Goal: Information Seeking & Learning: Understand process/instructions

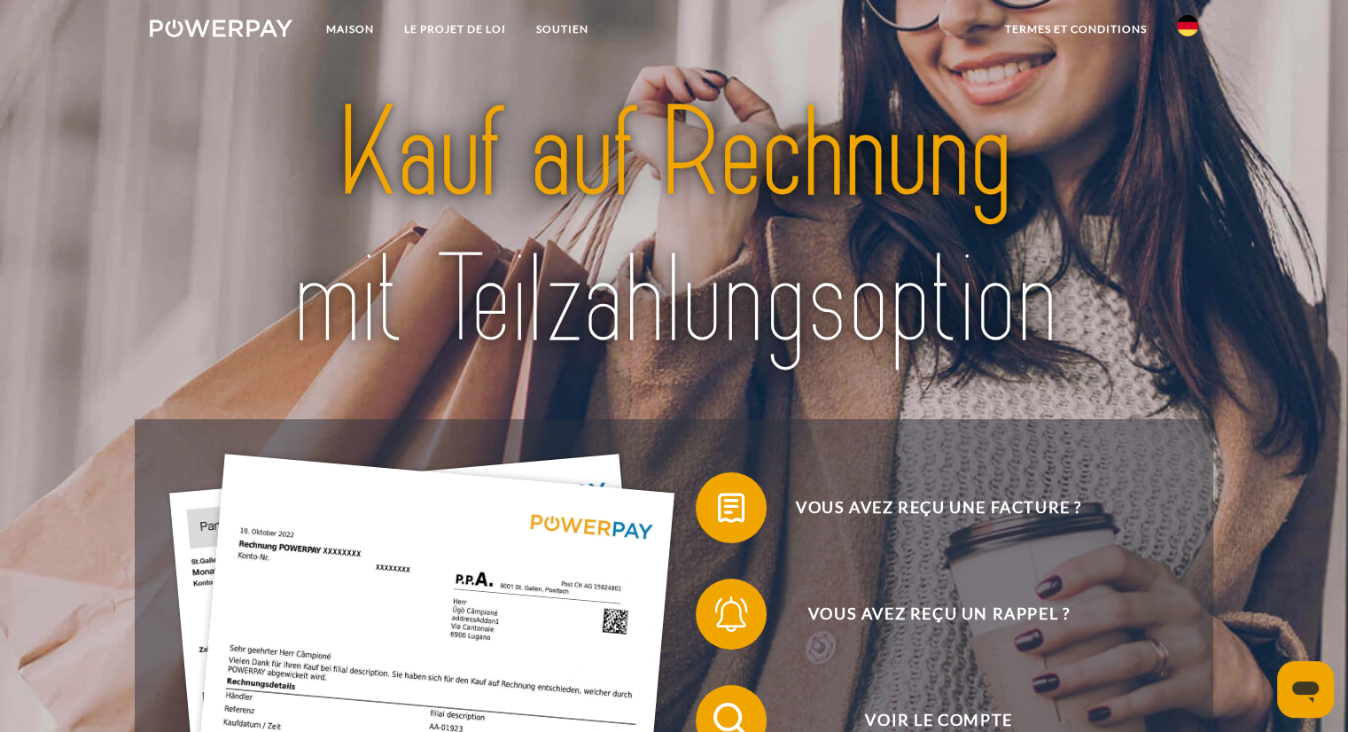
click at [38, 431] on header "Maison LE PROJET DE LOI SOUTIEN" at bounding box center [674, 627] width 1348 height 1254
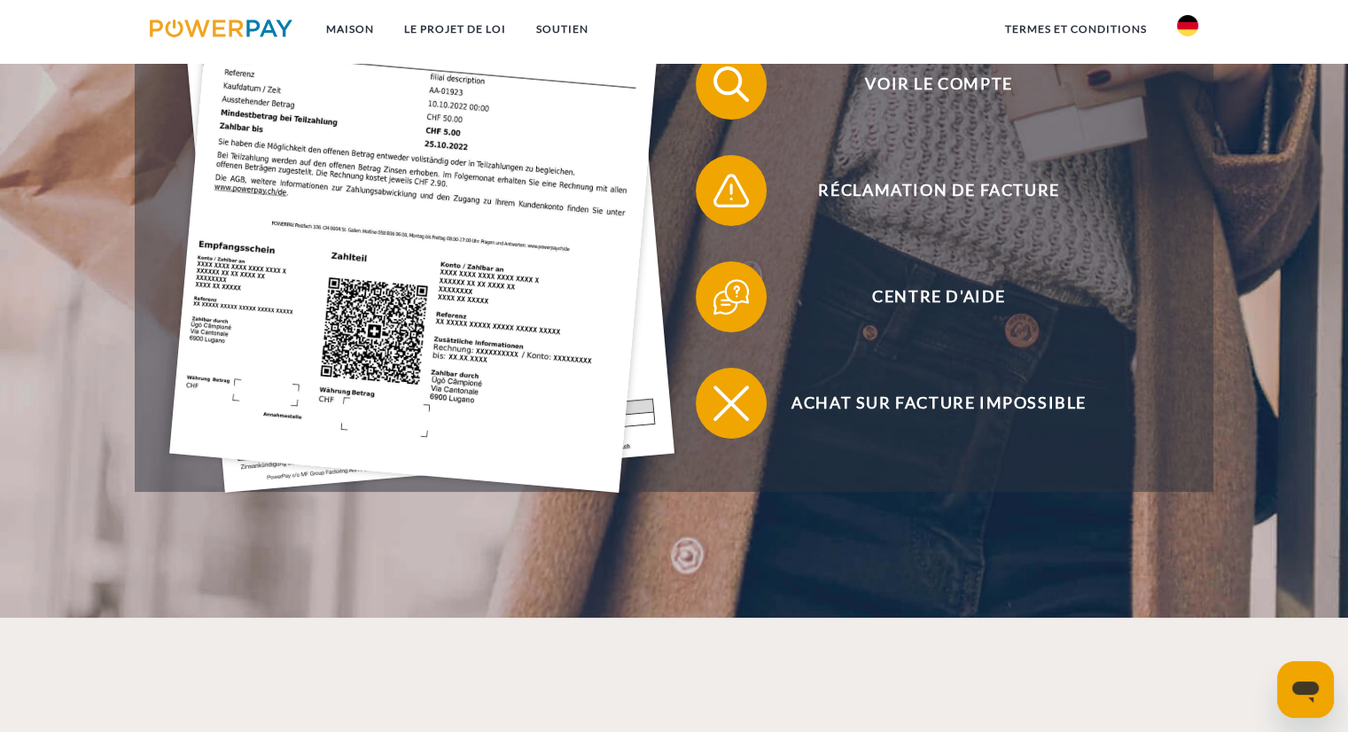
scroll to position [638, 0]
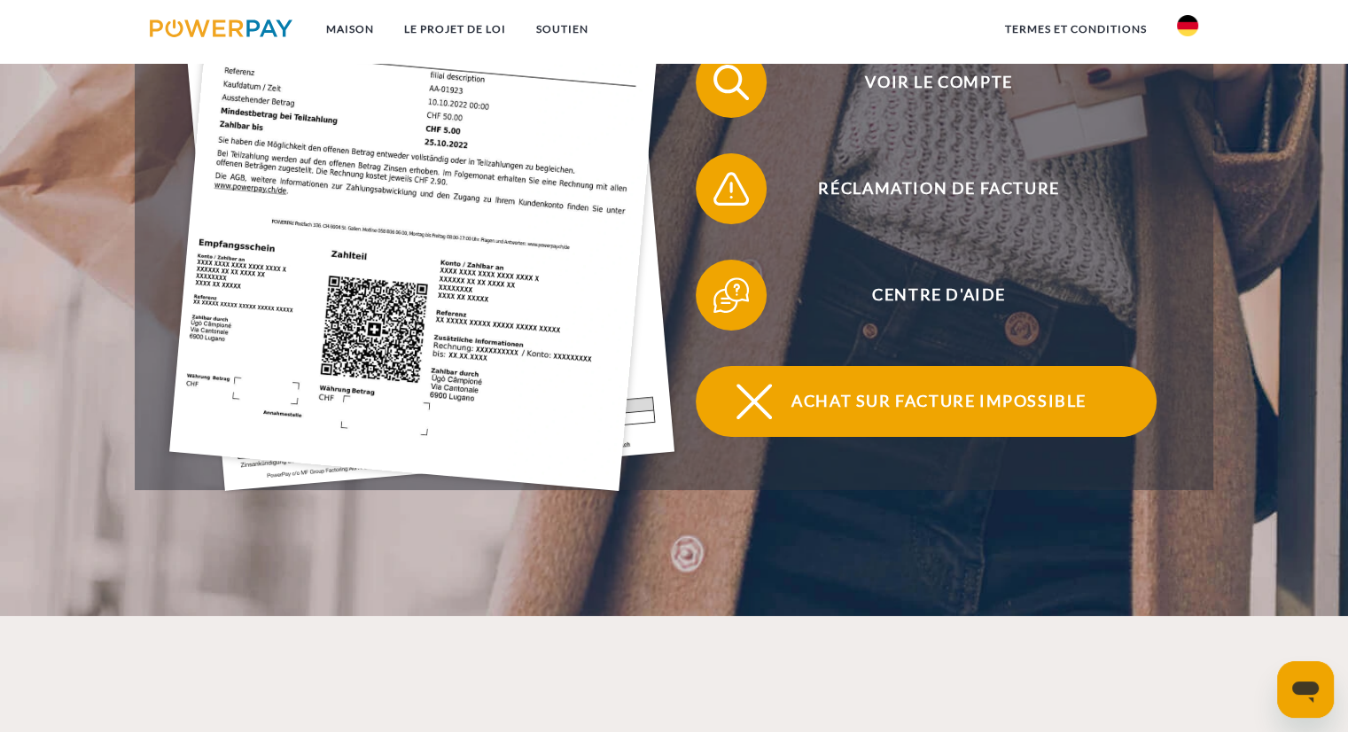
click at [805, 416] on span "Achat sur facture impossible" at bounding box center [938, 401] width 434 height 71
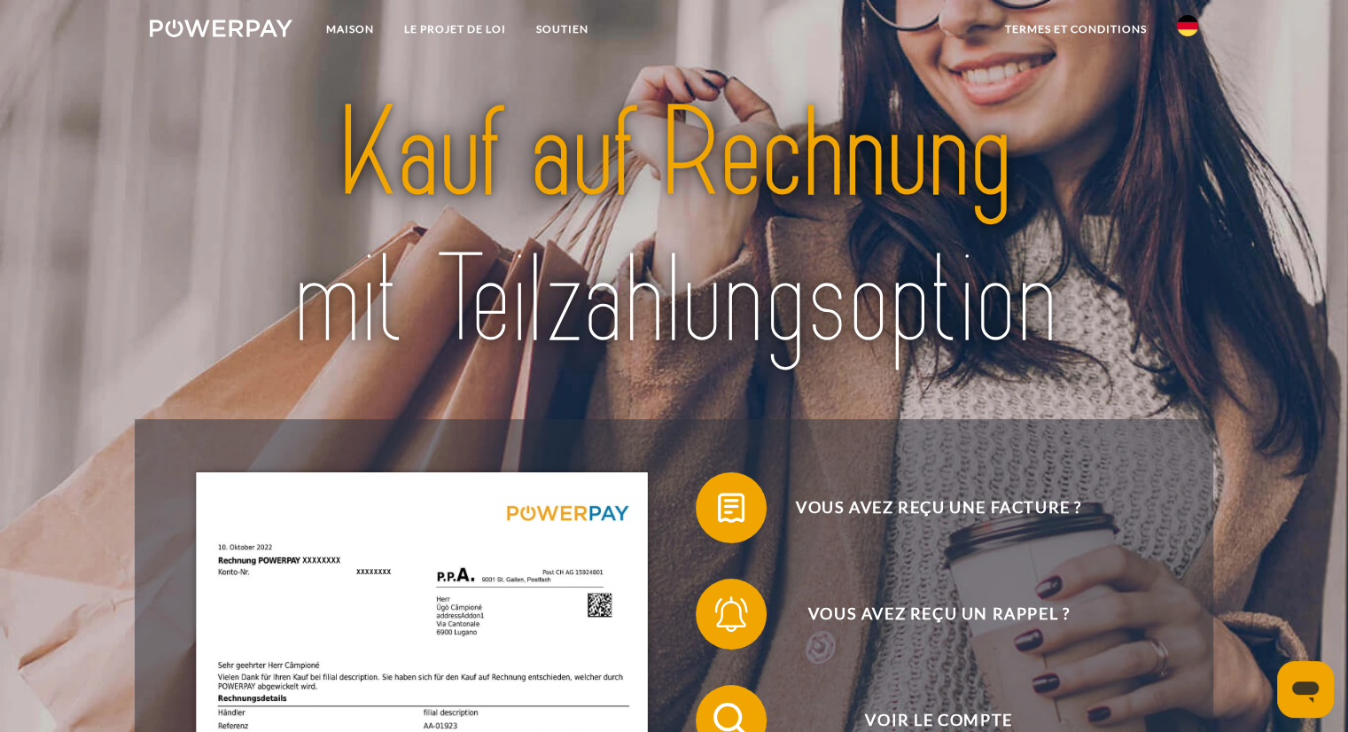
click at [71, 372] on header "Maison LE PROJET DE LOI SOUTIEN" at bounding box center [674, 627] width 1348 height 1254
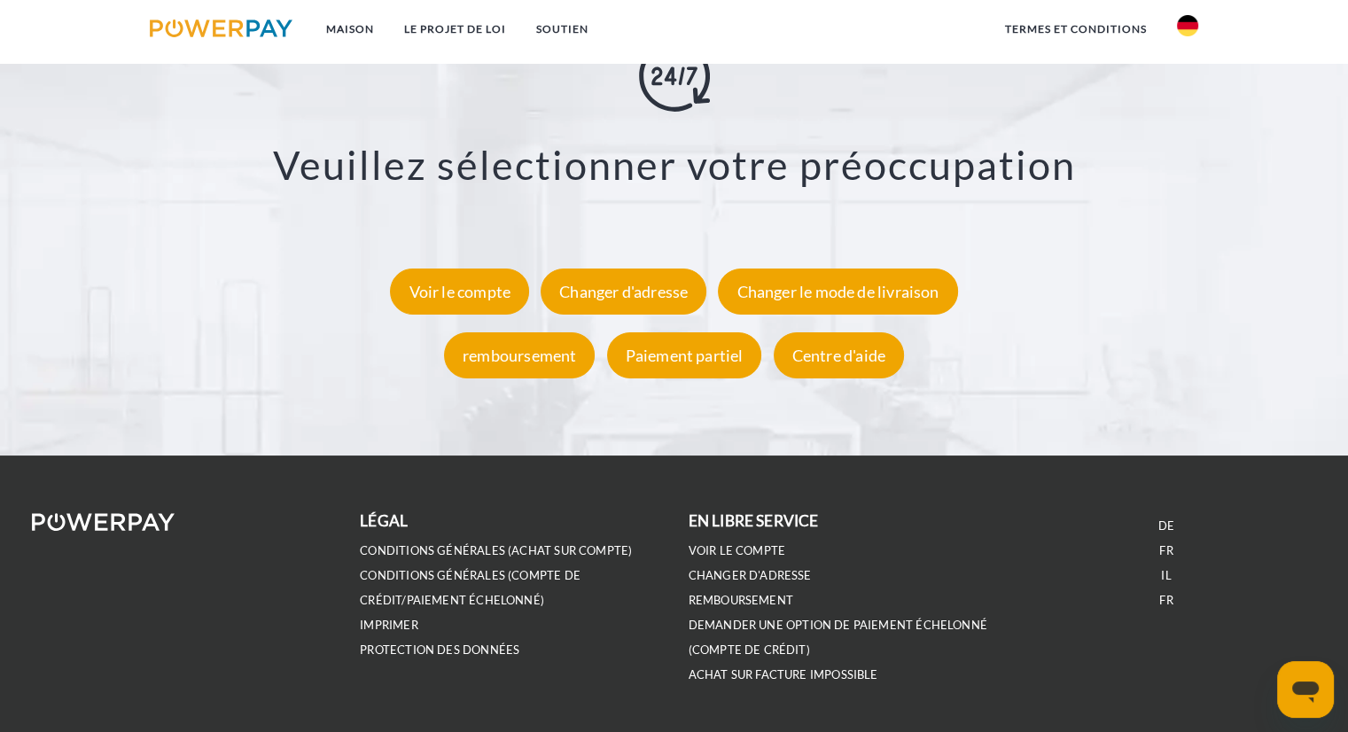
scroll to position [3331, 0]
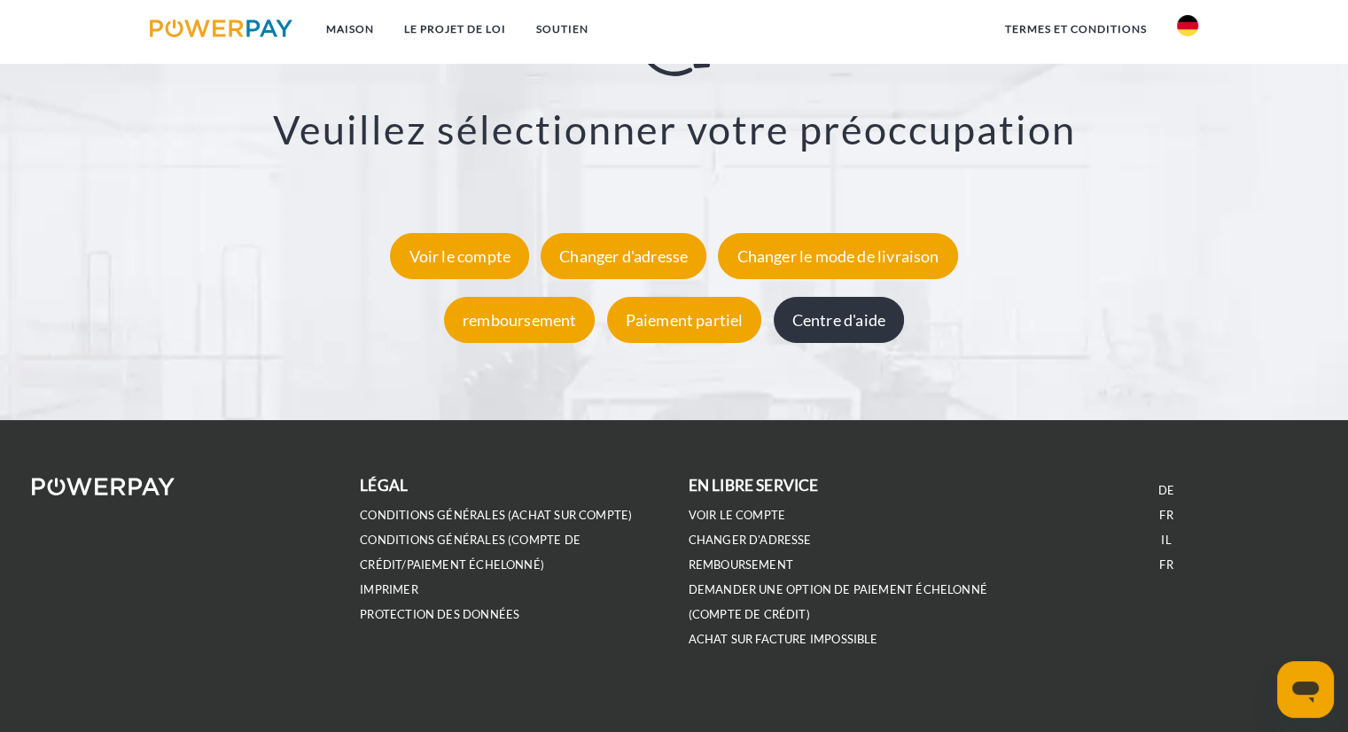
click at [851, 328] on font "Centre d'aide" at bounding box center [838, 319] width 93 height 19
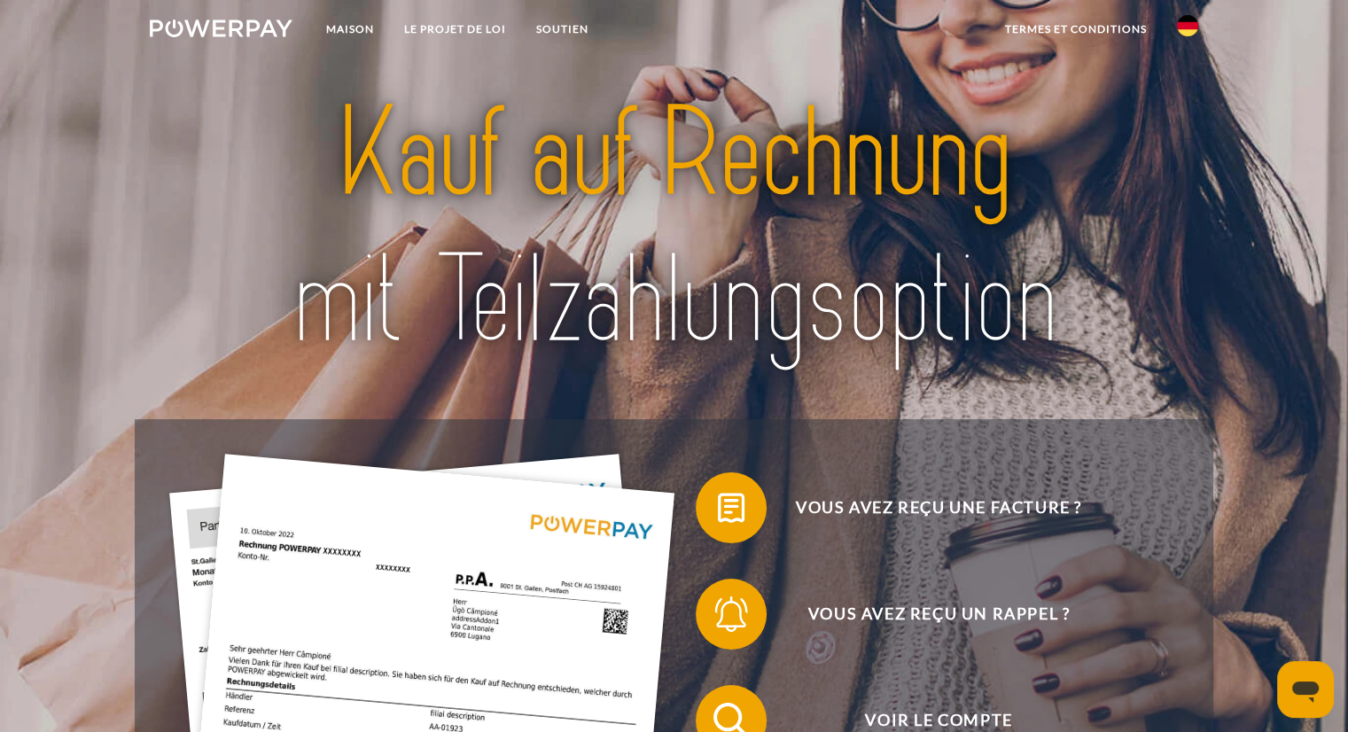
click at [47, 348] on header "Maison LE PROJET DE LOI SOUTIEN" at bounding box center [674, 627] width 1348 height 1254
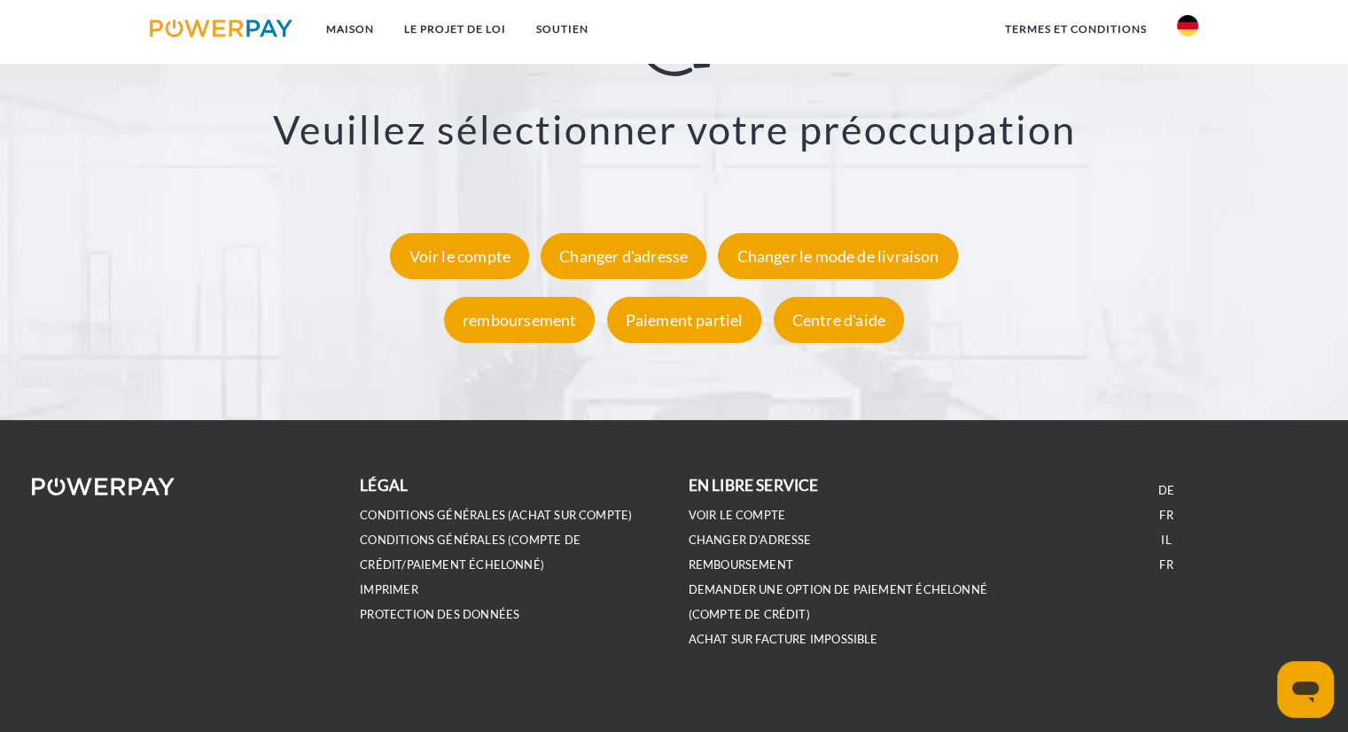
scroll to position [3346, 0]
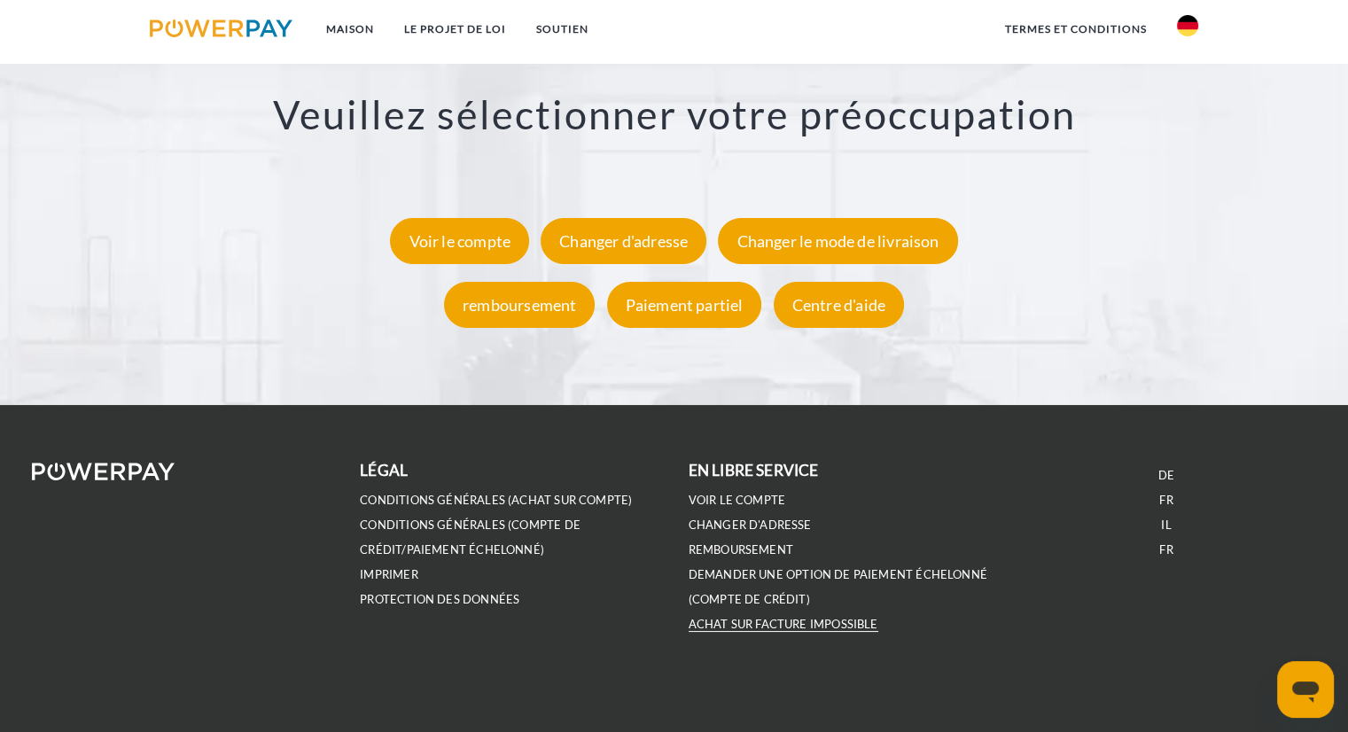
click at [711, 622] on font "Achat sur facture impossible" at bounding box center [783, 624] width 190 height 14
